Goal: Information Seeking & Learning: Learn about a topic

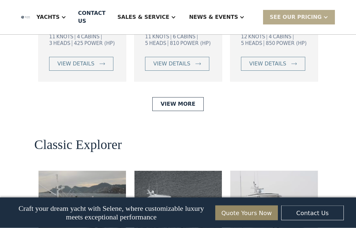
scroll to position [1405, 0]
click at [67, 174] on img at bounding box center [82, 208] width 87 height 76
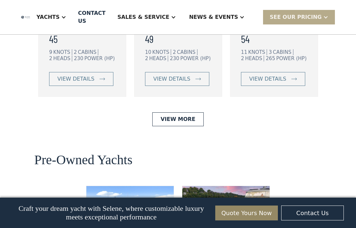
scroll to position [1655, 0]
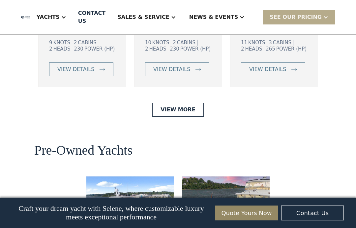
click at [171, 103] on link "View More" at bounding box center [177, 110] width 51 height 14
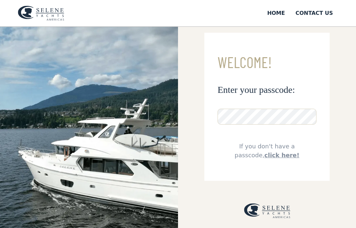
scroll to position [15, 0]
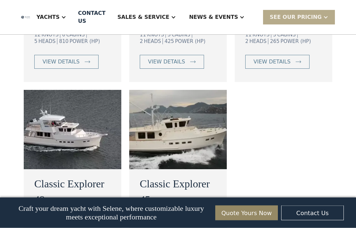
scroll to position [592, 0]
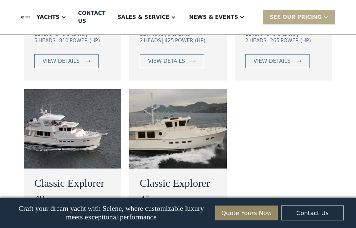
click at [153, 116] on img at bounding box center [178, 128] width 98 height 79
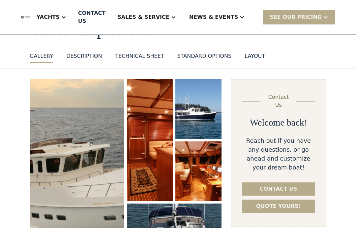
scroll to position [51, 0]
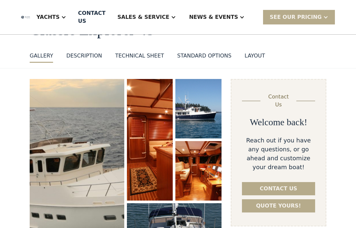
click at [189, 108] on img "open lightbox" at bounding box center [198, 109] width 47 height 60
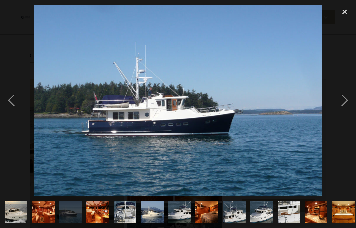
click at [149, 223] on img "show item 6 of 17" at bounding box center [152, 211] width 34 height 23
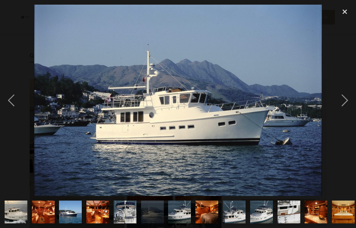
click at [181, 223] on img "show item 7 of 17" at bounding box center [180, 211] width 34 height 23
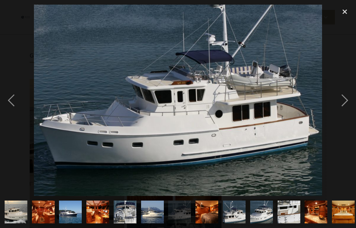
scroll to position [0, 0]
click at [237, 223] on img "show item 9 of 17" at bounding box center [234, 211] width 34 height 23
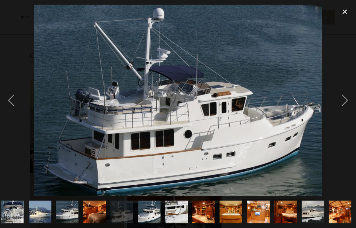
scroll to position [0, 112]
click at [307, 223] on img "show item 16 of 17" at bounding box center [313, 211] width 34 height 23
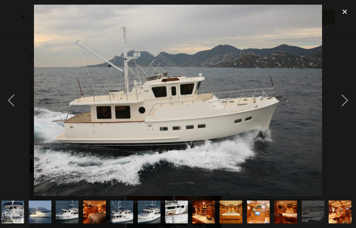
click at [333, 223] on img "show item 17 of 17" at bounding box center [340, 211] width 34 height 23
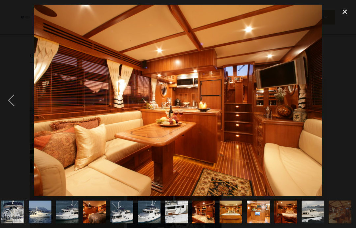
click at [312, 223] on img "show item 16 of 17" at bounding box center [313, 211] width 34 height 23
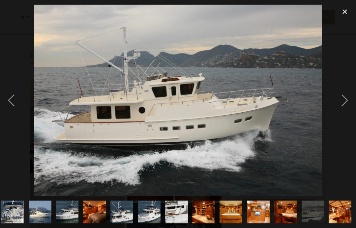
click at [176, 223] on img "show item 11 of 17" at bounding box center [176, 211] width 34 height 23
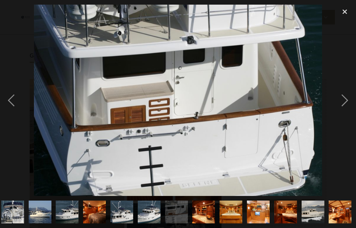
click at [146, 223] on img "show item 10 of 17" at bounding box center [149, 211] width 34 height 23
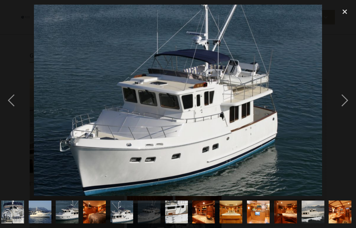
click at [120, 223] on img "show item 9 of 17" at bounding box center [122, 211] width 34 height 23
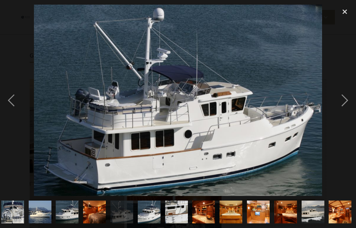
click at [72, 223] on img "show item 7 of 17" at bounding box center [67, 211] width 34 height 23
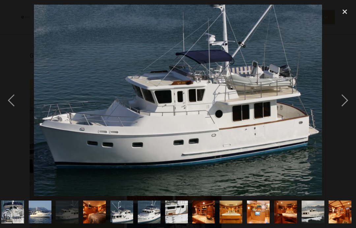
click at [43, 223] on img "show item 6 of 17" at bounding box center [40, 211] width 34 height 23
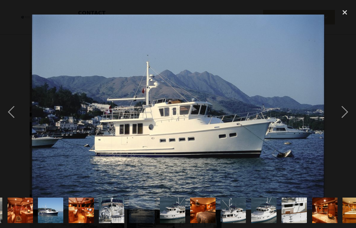
scroll to position [0, 27]
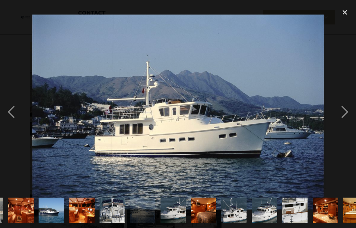
click at [111, 223] on img "show item 5 of 17" at bounding box center [112, 209] width 38 height 25
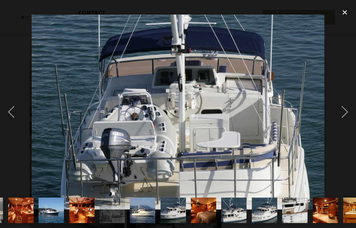
click at [49, 223] on img "show item 3 of 17" at bounding box center [51, 209] width 38 height 25
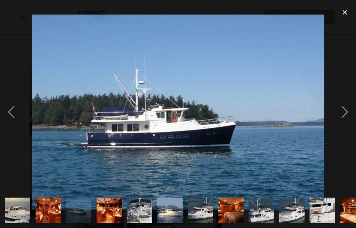
scroll to position [0, 0]
click at [16, 223] on img "show item 1 of 17" at bounding box center [18, 209] width 38 height 25
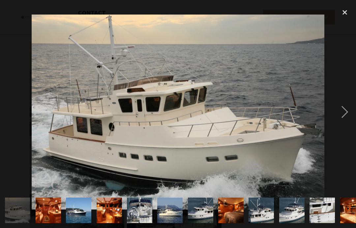
click at [16, 223] on img "show item 1 of 17" at bounding box center [18, 209] width 38 height 25
click at [17, 223] on img "show item 1 of 17" at bounding box center [18, 209] width 38 height 25
click at [14, 223] on img "show item 1 of 17" at bounding box center [18, 209] width 38 height 25
click at [343, 11] on div "close lightbox" at bounding box center [345, 12] width 22 height 15
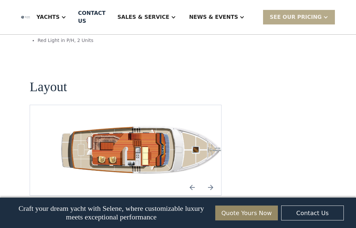
scroll to position [985, 0]
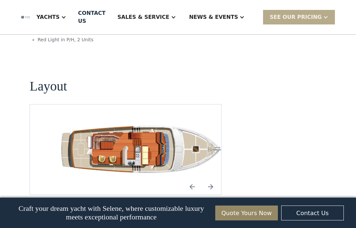
click at [165, 18] on div "Sales & Service" at bounding box center [143, 17] width 52 height 8
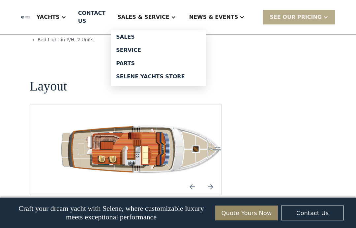
click at [148, 36] on div "Sales" at bounding box center [158, 36] width 84 height 5
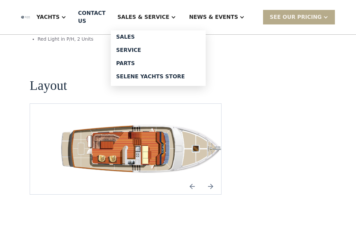
scroll to position [1012, 0]
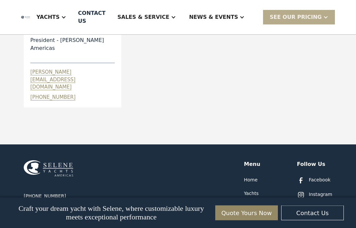
scroll to position [480, 0]
click at [251, 190] on div "Yachts" at bounding box center [251, 193] width 15 height 7
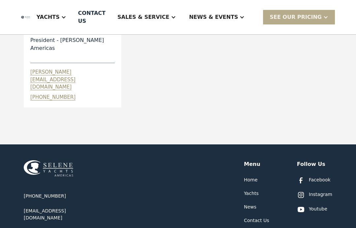
scroll to position [507, 0]
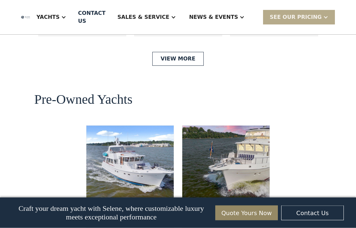
scroll to position [1691, 0]
